Goal: Check status: Check status

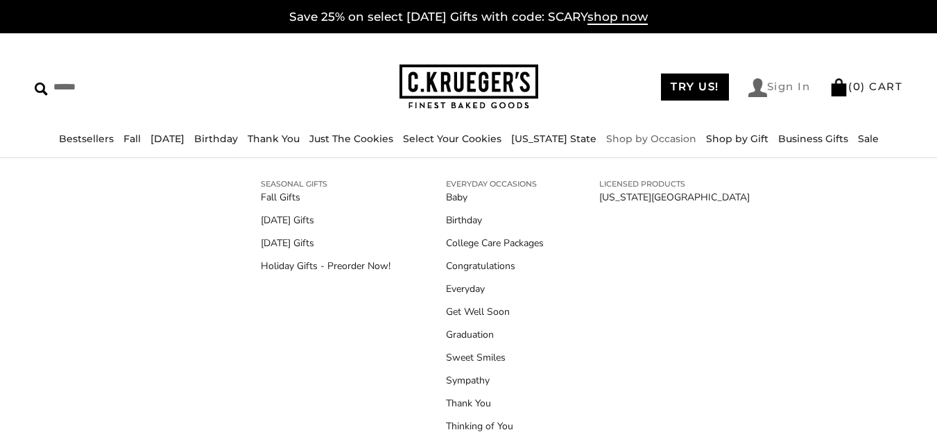
click at [775, 81] on link "Sign In" at bounding box center [779, 87] width 62 height 19
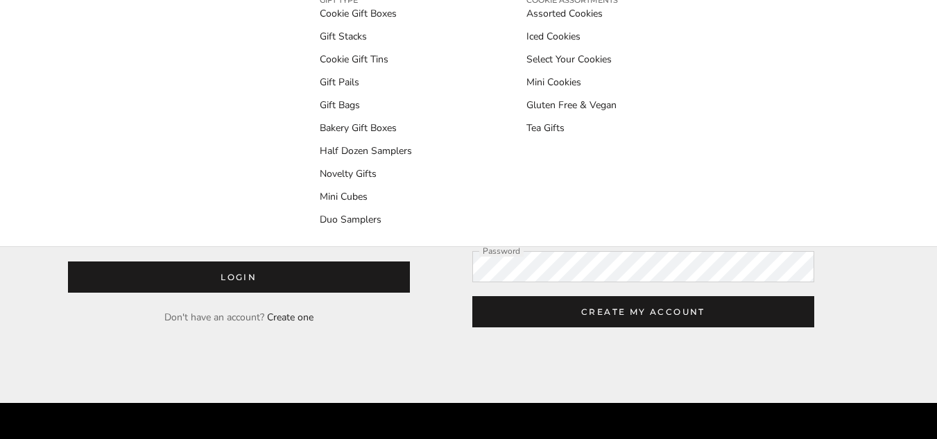
scroll to position [208, 0]
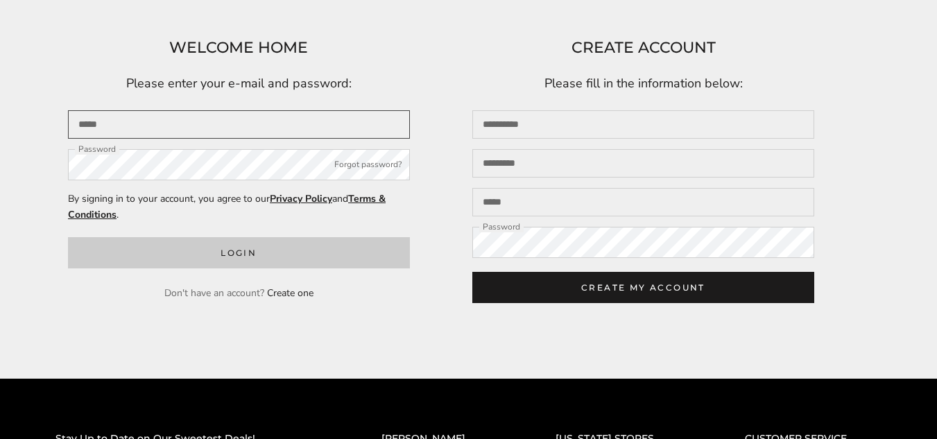
type input "**********"
click at [243, 247] on button "Login" at bounding box center [239, 252] width 342 height 31
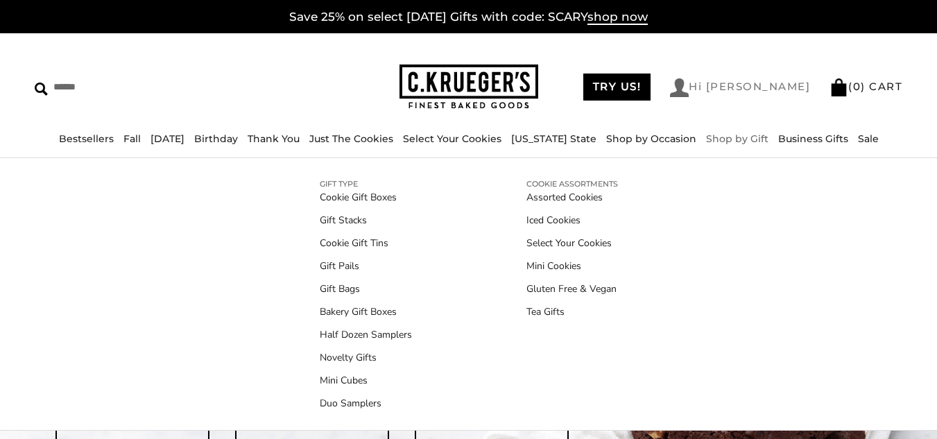
click at [770, 85] on link "Hi [PERSON_NAME]" at bounding box center [740, 87] width 140 height 19
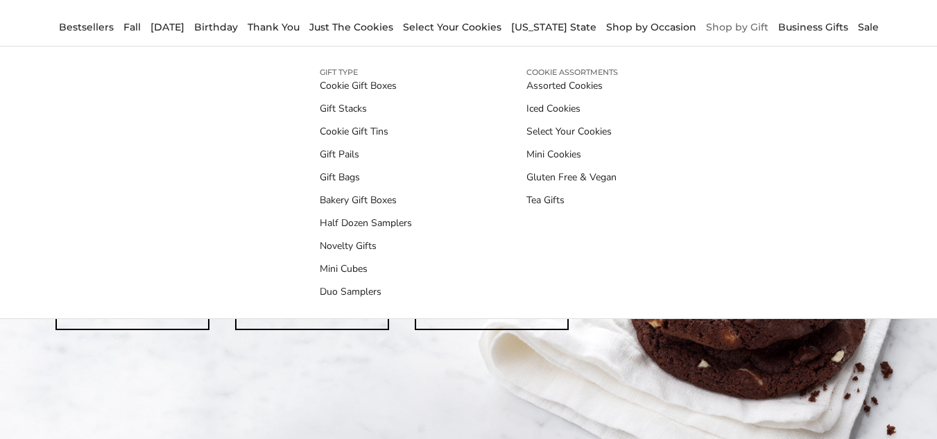
scroll to position [139, 0]
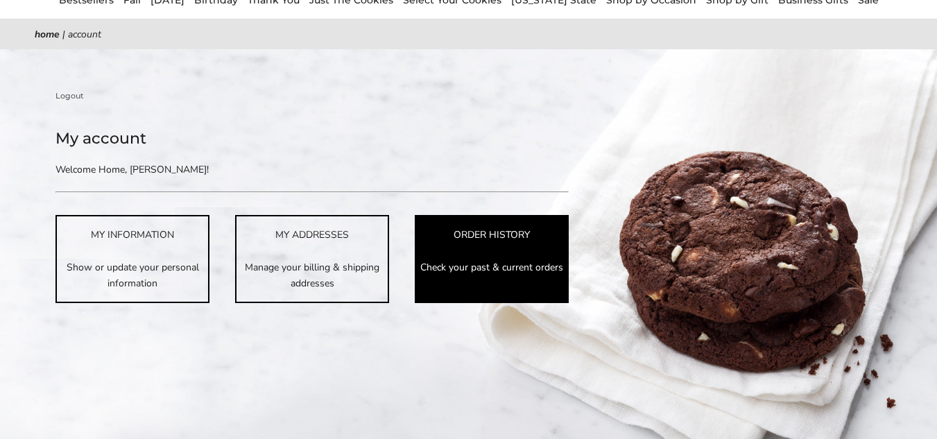
click at [490, 270] on p "Check your past & current orders" at bounding box center [491, 267] width 151 height 16
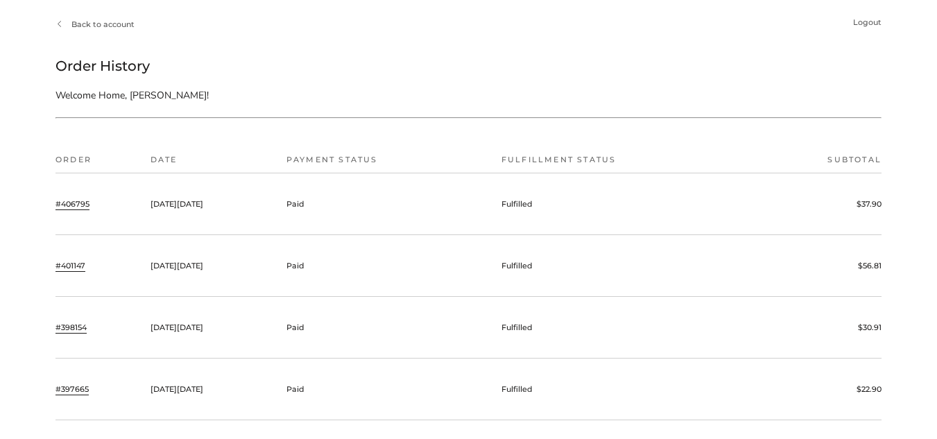
scroll to position [208, 0]
click at [74, 200] on link "#406795" at bounding box center [72, 202] width 34 height 12
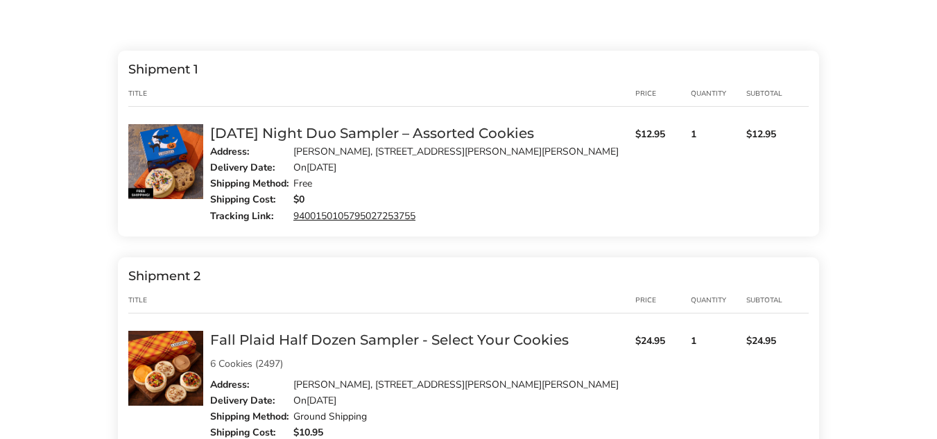
scroll to position [277, 0]
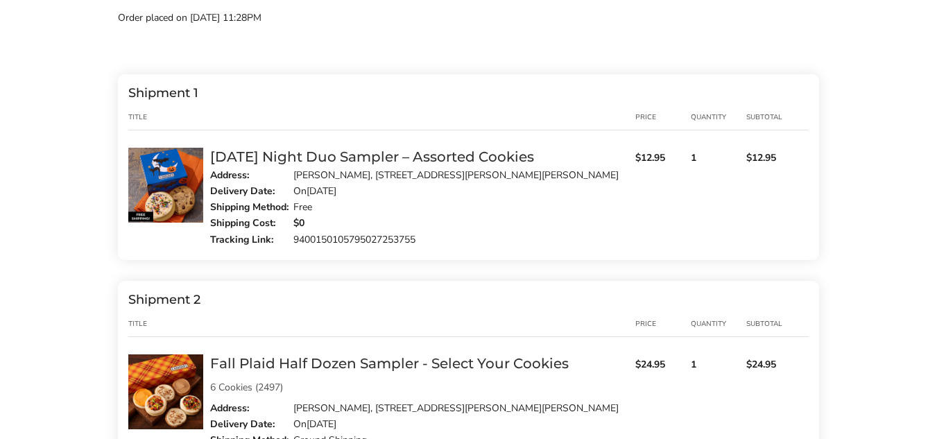
click at [368, 234] on link "9400150105795027253755" at bounding box center [354, 239] width 122 height 13
